Goal: Check status: Check status

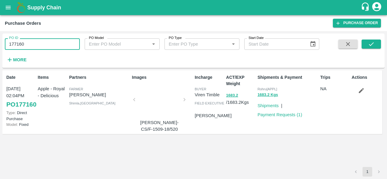
click at [35, 44] on input "177160" at bounding box center [42, 43] width 75 height 11
drag, startPoint x: 0, startPoint y: 0, endPoint x: 35, endPoint y: 44, distance: 56.4
click at [35, 44] on input "177160" at bounding box center [42, 43] width 75 height 11
click at [372, 45] on icon "submit" at bounding box center [370, 44] width 7 height 7
click at [262, 88] on span "Rohru[APPL]" at bounding box center [267, 89] width 20 height 4
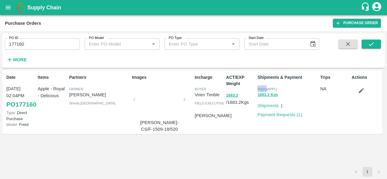
click at [262, 88] on span "Rohru[APPL]" at bounding box center [267, 89] width 20 height 4
copy p "Rohru[APPL] 1683.2 Kgs"
click at [32, 44] on input "177160" at bounding box center [42, 43] width 75 height 11
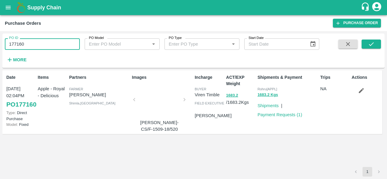
paste input "text"
click at [372, 46] on icon "submit" at bounding box center [370, 44] width 7 height 7
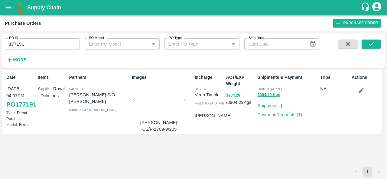
click at [261, 131] on div "Shipments & Payment Oddi CC [APPL] 3904.29 Kgs Shipments | Payment Requests ( 1…" at bounding box center [286, 102] width 63 height 61
click at [39, 39] on input "177191" at bounding box center [42, 43] width 75 height 11
paste input "text"
click at [367, 46] on button "submit" at bounding box center [370, 44] width 19 height 9
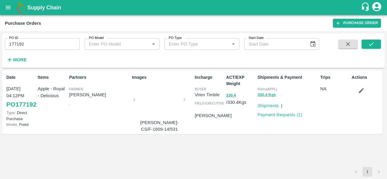
click at [300, 128] on div "Shipments & Payment Rohru[APPL] 330.4 Kgs Shipments | Payment Requests ( 1 )" at bounding box center [286, 102] width 63 height 61
click at [37, 47] on input "177192" at bounding box center [42, 43] width 75 height 11
paste input "text"
click at [372, 41] on icon "submit" at bounding box center [370, 44] width 7 height 7
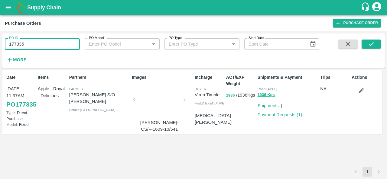
click at [40, 42] on input "177335" at bounding box center [42, 43] width 75 height 11
paste input "text"
click at [371, 46] on icon "submit" at bounding box center [370, 44] width 7 height 7
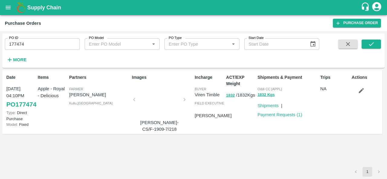
click at [252, 130] on div "ACT/EXP Weight 1832 / 1832 Kgs" at bounding box center [238, 102] width 31 height 61
click at [40, 46] on input "177474" at bounding box center [42, 43] width 75 height 11
paste input "text"
click at [373, 44] on icon "submit" at bounding box center [370, 44] width 7 height 7
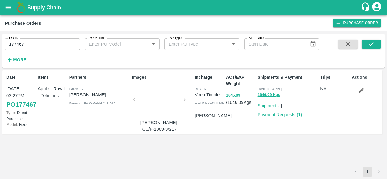
click at [249, 133] on div "ACT/EXP Weight 1646.09 / 1646.09 Kgs" at bounding box center [238, 102] width 31 height 61
click at [28, 44] on input "177467" at bounding box center [42, 43] width 75 height 11
paste input "text"
click at [368, 43] on icon "submit" at bounding box center [370, 44] width 7 height 7
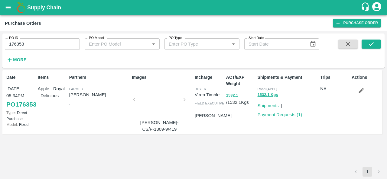
click at [266, 127] on div "Shipments & Payment Rohru[APPL] 1532.1 Kgs Shipments | Payment Requests ( 1 )" at bounding box center [286, 102] width 63 height 61
click at [42, 43] on input "176353" at bounding box center [42, 43] width 75 height 11
paste input "text"
click at [371, 44] on icon "submit" at bounding box center [370, 44] width 5 height 4
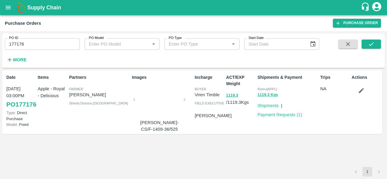
click at [268, 132] on div "Shipments & Payment Rohru[APPL] 1119.3 Kgs Shipments | Payment Requests ( 1 )" at bounding box center [286, 102] width 63 height 61
click at [51, 42] on input "177176" at bounding box center [42, 43] width 75 height 11
paste input "text"
click at [368, 42] on icon "submit" at bounding box center [370, 44] width 7 height 7
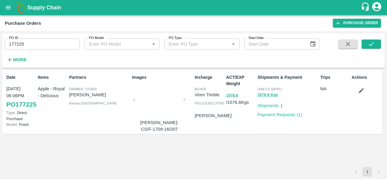
click at [269, 132] on div "Shipments & Payment Oddi CC [APPL] 1576.6 Kgs Shipments | Payment Requests ( 1 )" at bounding box center [286, 102] width 63 height 61
click at [53, 44] on input "177225" at bounding box center [42, 43] width 75 height 11
paste input "text"
click at [371, 44] on icon "submit" at bounding box center [370, 44] width 7 height 7
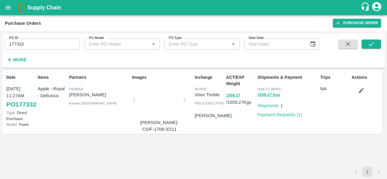
click at [268, 133] on div "Shipments & Payment Oddi CC [APPL] 1559.27 Kgs Shipments | Payment Requests ( 1…" at bounding box center [286, 102] width 63 height 61
click at [50, 40] on input "177332" at bounding box center [42, 43] width 75 height 11
paste input "text"
click at [372, 43] on icon "submit" at bounding box center [370, 44] width 5 height 4
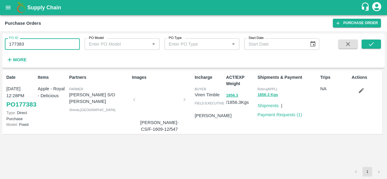
click at [33, 44] on input "177383" at bounding box center [42, 43] width 75 height 11
paste input "text"
click at [374, 41] on button "submit" at bounding box center [370, 44] width 19 height 9
click at [31, 44] on input "177390" at bounding box center [42, 43] width 75 height 11
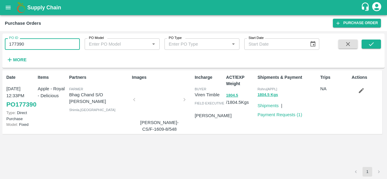
click at [31, 44] on input "177390" at bounding box center [42, 43] width 75 height 11
paste input "text"
click at [376, 43] on button "submit" at bounding box center [370, 44] width 19 height 9
click at [244, 131] on div "ACT/EXP Weight 1639.1 / 1639.1 Kgs" at bounding box center [238, 102] width 31 height 61
click at [284, 128] on div "Shipments & Payment Oddi CC [APPL] 1639.1 Kgs Shipments | Payment Requests ( 1 )" at bounding box center [286, 102] width 63 height 61
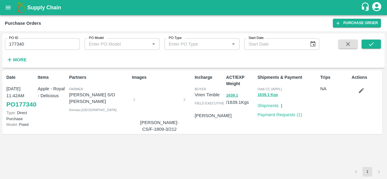
click at [311, 132] on div "Shipments & Payment Oddi CC [APPL] 1639.1 Kgs Shipments | Payment Requests ( 1 )" at bounding box center [286, 102] width 63 height 61
click at [37, 47] on input "177340" at bounding box center [42, 43] width 75 height 11
paste input "text"
click at [369, 43] on icon "submit" at bounding box center [370, 44] width 7 height 7
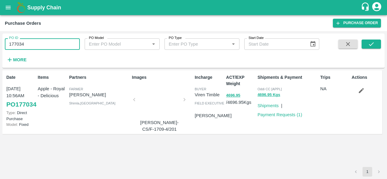
click at [56, 46] on input "177034" at bounding box center [42, 43] width 75 height 11
paste input "text"
click at [371, 43] on icon "submit" at bounding box center [370, 44] width 7 height 7
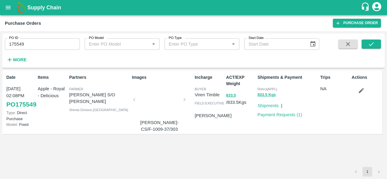
click at [246, 125] on div "ACT/EXP Weight 833.5 / 833.5 Kgs" at bounding box center [238, 102] width 31 height 61
click at [29, 42] on input "175549" at bounding box center [42, 43] width 75 height 11
paste input "text"
click at [369, 45] on icon "submit" at bounding box center [370, 44] width 5 height 4
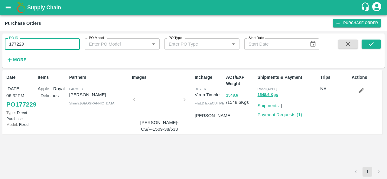
click at [27, 46] on input "177229" at bounding box center [42, 43] width 75 height 11
paste input "text"
click at [368, 43] on icon "submit" at bounding box center [370, 44] width 7 height 7
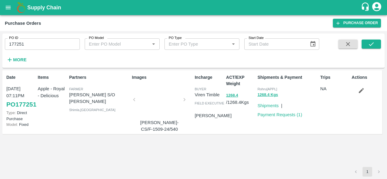
click at [49, 40] on input "177251" at bounding box center [42, 43] width 75 height 11
paste input "text"
click at [374, 42] on button "submit" at bounding box center [370, 44] width 19 height 9
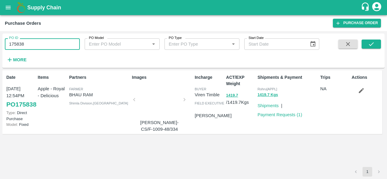
click at [24, 44] on input "175838" at bounding box center [42, 43] width 75 height 11
paste input "text"
click at [372, 45] on icon "submit" at bounding box center [370, 44] width 7 height 7
click at [43, 45] on input "177268" at bounding box center [42, 43] width 75 height 11
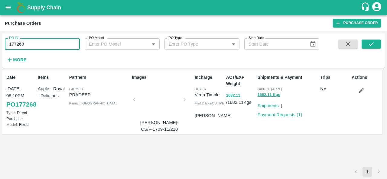
click at [43, 45] on input "177268" at bounding box center [42, 43] width 75 height 11
paste input "text"
click at [377, 43] on button "submit" at bounding box center [370, 44] width 19 height 9
click at [33, 47] on input "176065" at bounding box center [42, 43] width 75 height 11
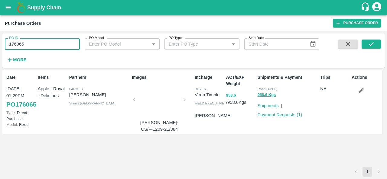
paste input "text"
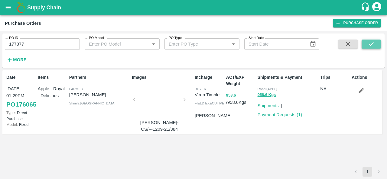
click at [367, 43] on button "submit" at bounding box center [370, 44] width 19 height 9
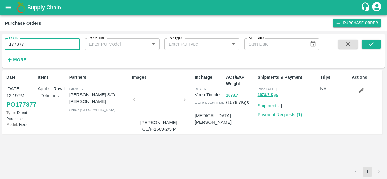
click at [40, 42] on input "177377" at bounding box center [42, 43] width 75 height 11
paste input "text"
click at [371, 44] on icon "submit" at bounding box center [370, 44] width 7 height 7
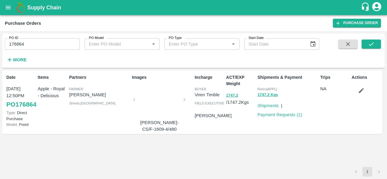
click at [22, 42] on input "176864" at bounding box center [42, 43] width 75 height 11
paste input "text"
click at [374, 43] on icon "submit" at bounding box center [370, 44] width 7 height 7
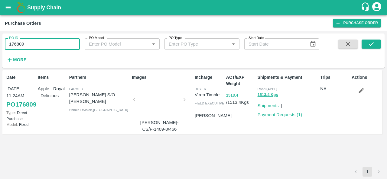
click at [39, 45] on input "176809" at bounding box center [42, 43] width 75 height 11
paste input "text"
click at [368, 42] on icon "submit" at bounding box center [370, 44] width 7 height 7
click at [47, 44] on input "176648" at bounding box center [42, 43] width 75 height 11
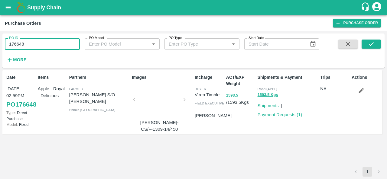
click at [47, 44] on input "176648" at bounding box center [42, 43] width 75 height 11
paste input "text"
click at [374, 45] on button "submit" at bounding box center [370, 44] width 19 height 9
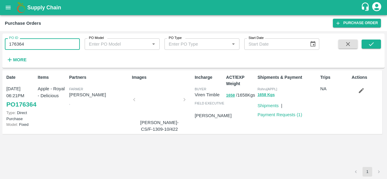
click at [43, 42] on input "176364" at bounding box center [42, 43] width 75 height 11
paste input "text"
click at [368, 43] on icon "submit" at bounding box center [370, 44] width 7 height 7
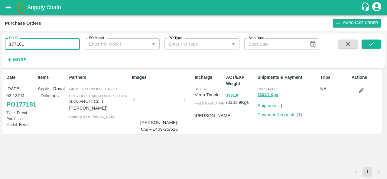
click at [29, 43] on input "177181" at bounding box center [42, 43] width 75 height 11
paste input "text"
click at [372, 45] on icon "submit" at bounding box center [370, 44] width 7 height 7
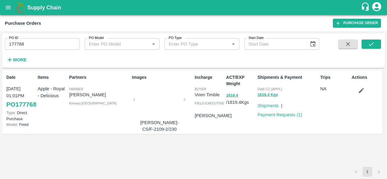
click at [242, 132] on div "ACT/EXP Weight 1619.4 / 1619.4 Kgs" at bounding box center [238, 102] width 31 height 61
click at [22, 43] on input "177768" at bounding box center [42, 43] width 75 height 11
paste input "text"
click at [374, 42] on icon "submit" at bounding box center [370, 44] width 7 height 7
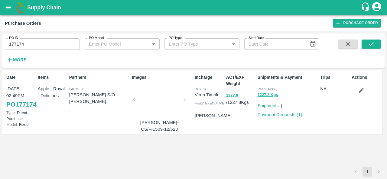
click at [245, 127] on div "ACT/EXP Weight 1227.8 / 1227.8 Kgs" at bounding box center [238, 102] width 31 height 61
click at [34, 46] on input "177174" at bounding box center [42, 43] width 75 height 11
paste input "text"
click at [371, 43] on icon "submit" at bounding box center [370, 44] width 7 height 7
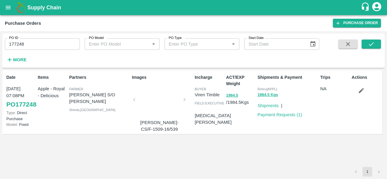
click at [235, 133] on div "ACT/EXP Weight 1984.5 / 1984.5 Kgs" at bounding box center [238, 102] width 31 height 61
click at [45, 39] on input "177248" at bounding box center [42, 43] width 75 height 11
paste input "text"
click at [366, 43] on button "submit" at bounding box center [370, 44] width 19 height 9
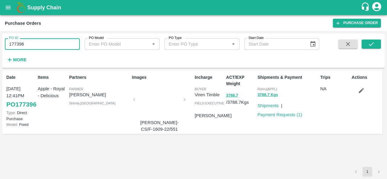
click at [37, 42] on input "177396" at bounding box center [42, 43] width 75 height 11
paste input "text"
click at [365, 43] on button "submit" at bounding box center [370, 44] width 19 height 9
click at [56, 46] on input "177141" at bounding box center [42, 43] width 75 height 11
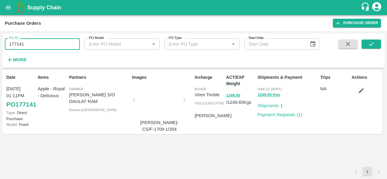
click at [56, 46] on input "177141" at bounding box center [42, 43] width 75 height 11
paste input "text"
click at [365, 43] on button "submit" at bounding box center [370, 44] width 19 height 9
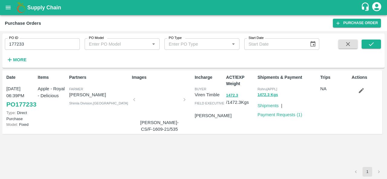
click at [55, 38] on div "PO ID 177233 PO ID" at bounding box center [40, 42] width 80 height 16
click at [27, 45] on input "177233" at bounding box center [42, 43] width 75 height 11
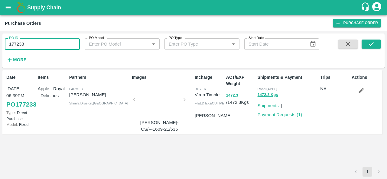
click at [27, 45] on input "177233" at bounding box center [42, 43] width 75 height 11
drag, startPoint x: 27, startPoint y: 45, endPoint x: 36, endPoint y: 44, distance: 8.8
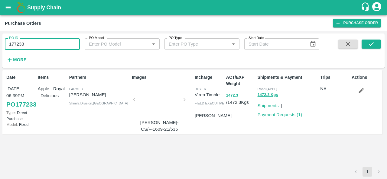
click at [36, 44] on input "177233" at bounding box center [42, 43] width 75 height 11
drag, startPoint x: 36, startPoint y: 44, endPoint x: 18, endPoint y: 44, distance: 18.4
click at [18, 44] on input "177233" at bounding box center [42, 43] width 75 height 11
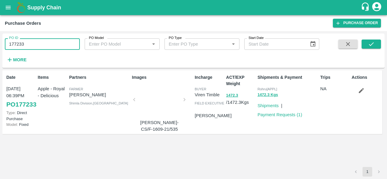
click at [18, 44] on input "177233" at bounding box center [42, 43] width 75 height 11
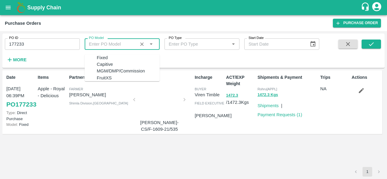
click at [101, 48] on input "PO Model" at bounding box center [112, 44] width 53 height 8
click at [57, 47] on input "177233" at bounding box center [42, 43] width 75 height 11
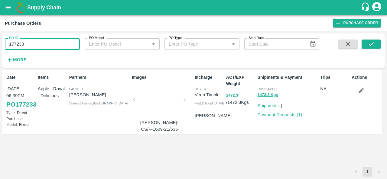
click at [57, 47] on input "177233" at bounding box center [42, 43] width 75 height 11
paste input "text"
click at [367, 42] on button "submit" at bounding box center [370, 44] width 19 height 9
click at [43, 44] on input "177610" at bounding box center [42, 43] width 75 height 11
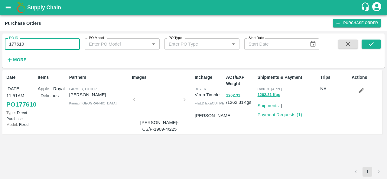
paste input "text"
click at [377, 43] on button "submit" at bounding box center [370, 44] width 19 height 9
click at [31, 41] on input "177452" at bounding box center [42, 43] width 75 height 11
paste input "text"
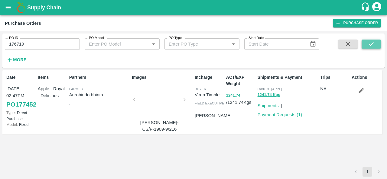
click at [367, 45] on button "submit" at bounding box center [370, 44] width 19 height 9
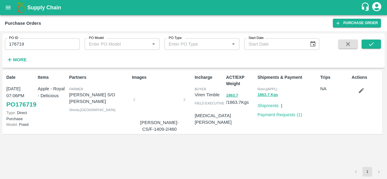
click at [45, 45] on input "176719" at bounding box center [42, 43] width 75 height 11
paste input "text"
type input "177393"
click at [372, 40] on button "submit" at bounding box center [370, 44] width 19 height 9
